Goal: Task Accomplishment & Management: Complete application form

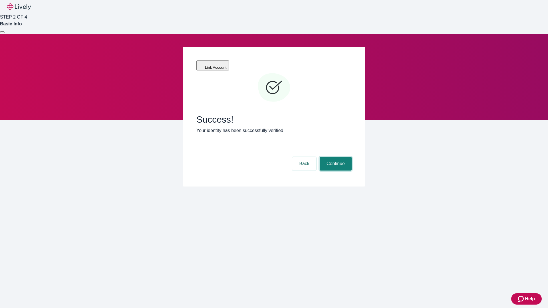
click at [335, 157] on button "Continue" at bounding box center [336, 164] width 32 height 14
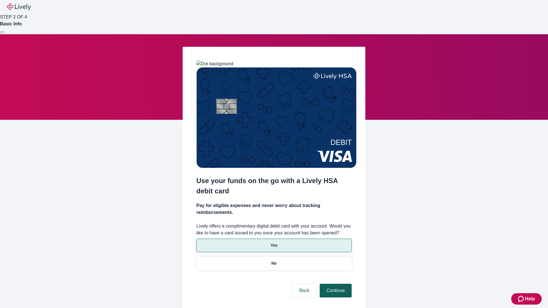
click at [274, 242] on p "Yes" at bounding box center [273, 245] width 7 height 6
click at [335, 284] on button "Continue" at bounding box center [336, 291] width 32 height 14
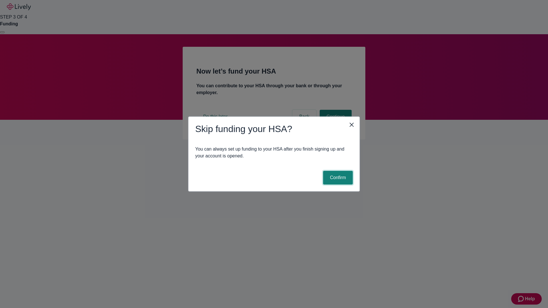
click at [337, 178] on button "Confirm" at bounding box center [338, 178] width 30 height 14
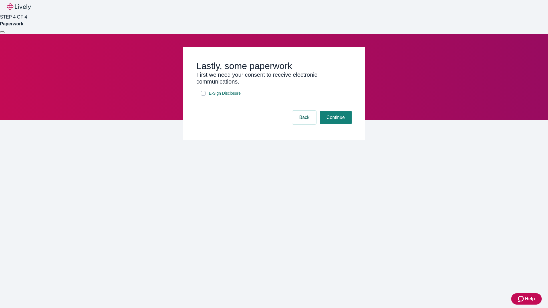
click at [203, 96] on input "E-Sign Disclosure" at bounding box center [203, 93] width 5 height 5
checkbox input "true"
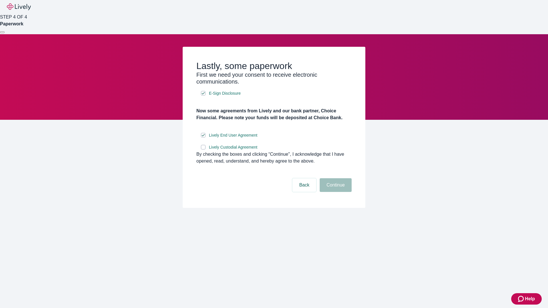
click at [203, 149] on input "Lively Custodial Agreement" at bounding box center [203, 147] width 5 height 5
checkbox input "true"
click at [335, 192] on button "Continue" at bounding box center [336, 185] width 32 height 14
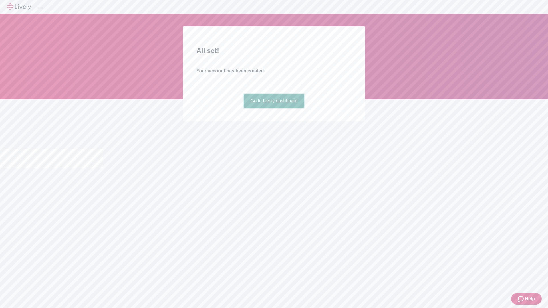
click at [274, 108] on link "Go to Lively dashboard" at bounding box center [274, 101] width 61 height 14
